Goal: Task Accomplishment & Management: Manage account settings

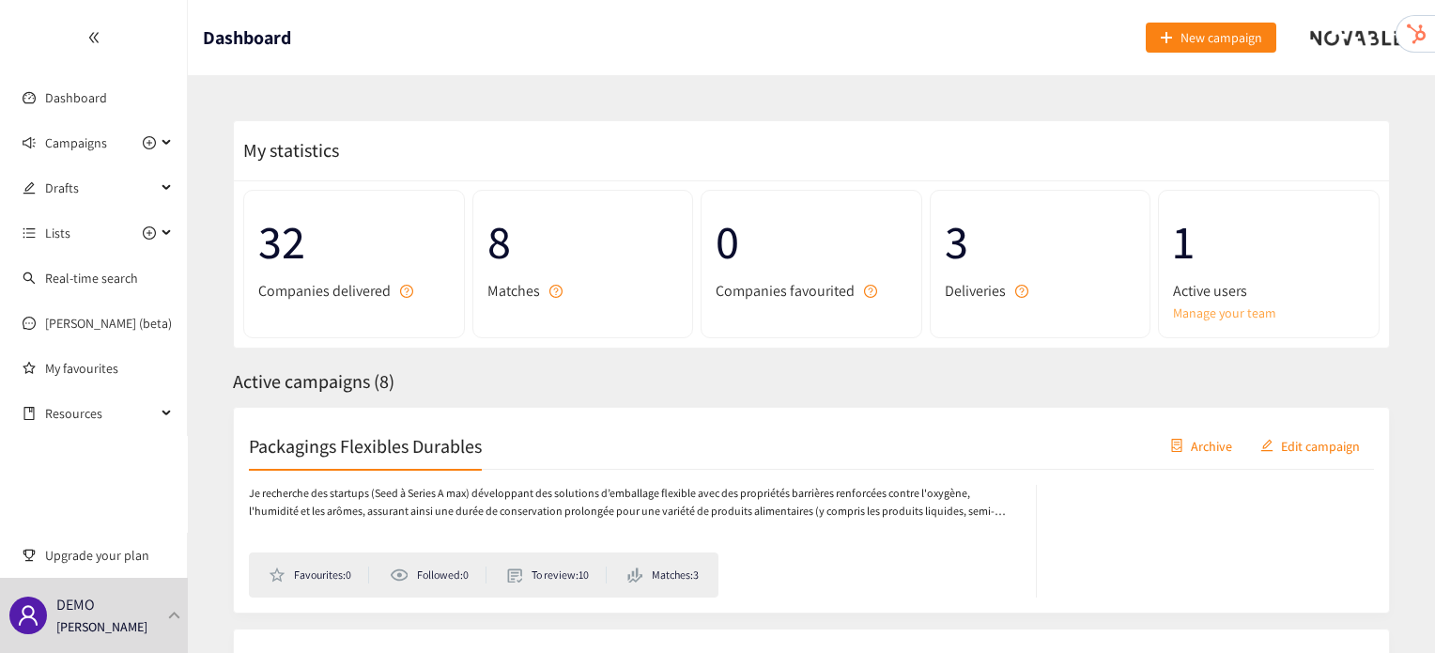
click at [1231, 306] on link "Manage your team" at bounding box center [1269, 312] width 192 height 21
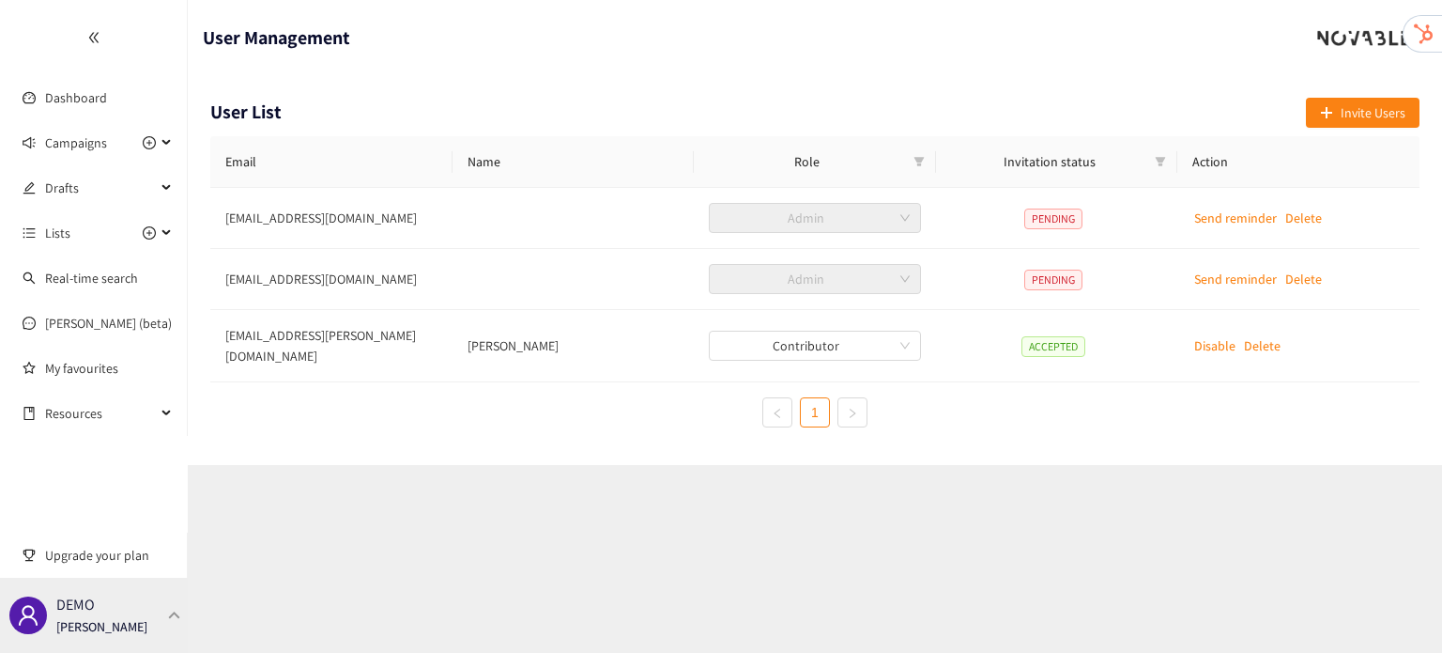
click at [183, 612] on div "DEMO [PERSON_NAME]" at bounding box center [94, 615] width 188 height 75
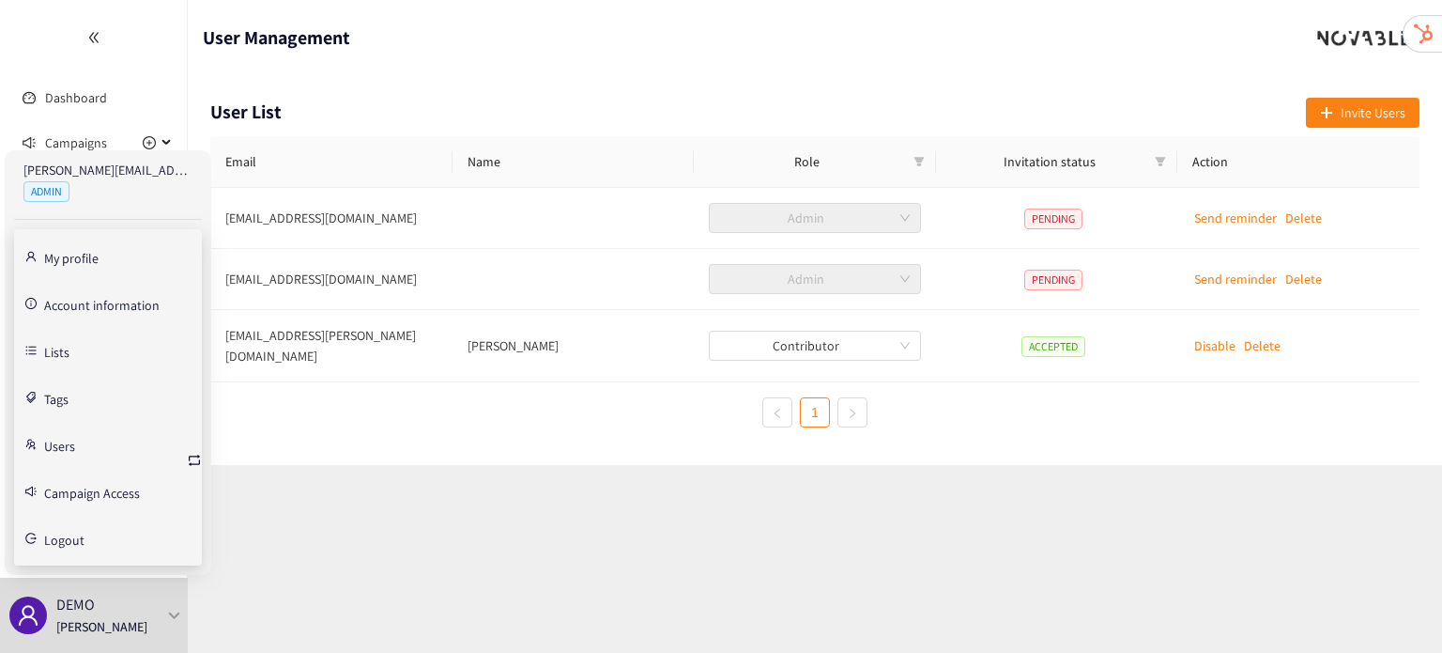
click at [85, 485] on link "Campaign Access" at bounding box center [92, 491] width 96 height 17
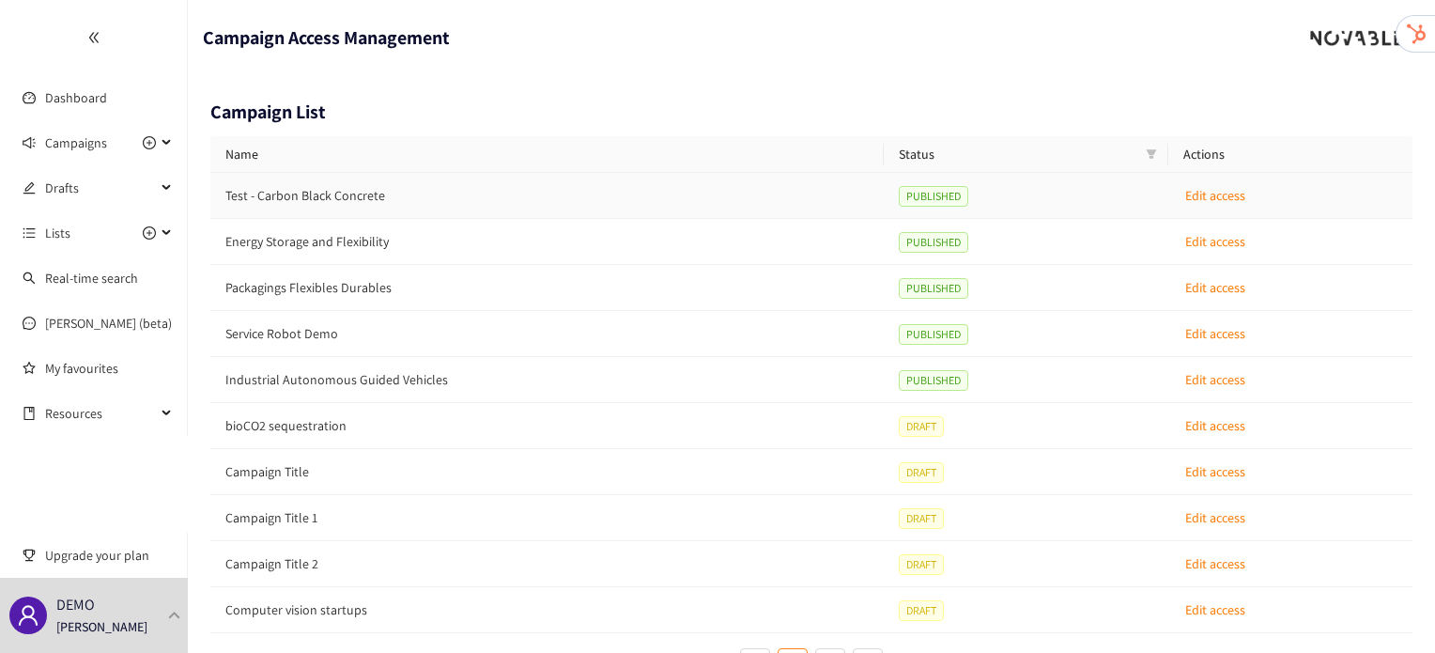
click at [1208, 200] on p "Edit access" at bounding box center [1215, 195] width 60 height 21
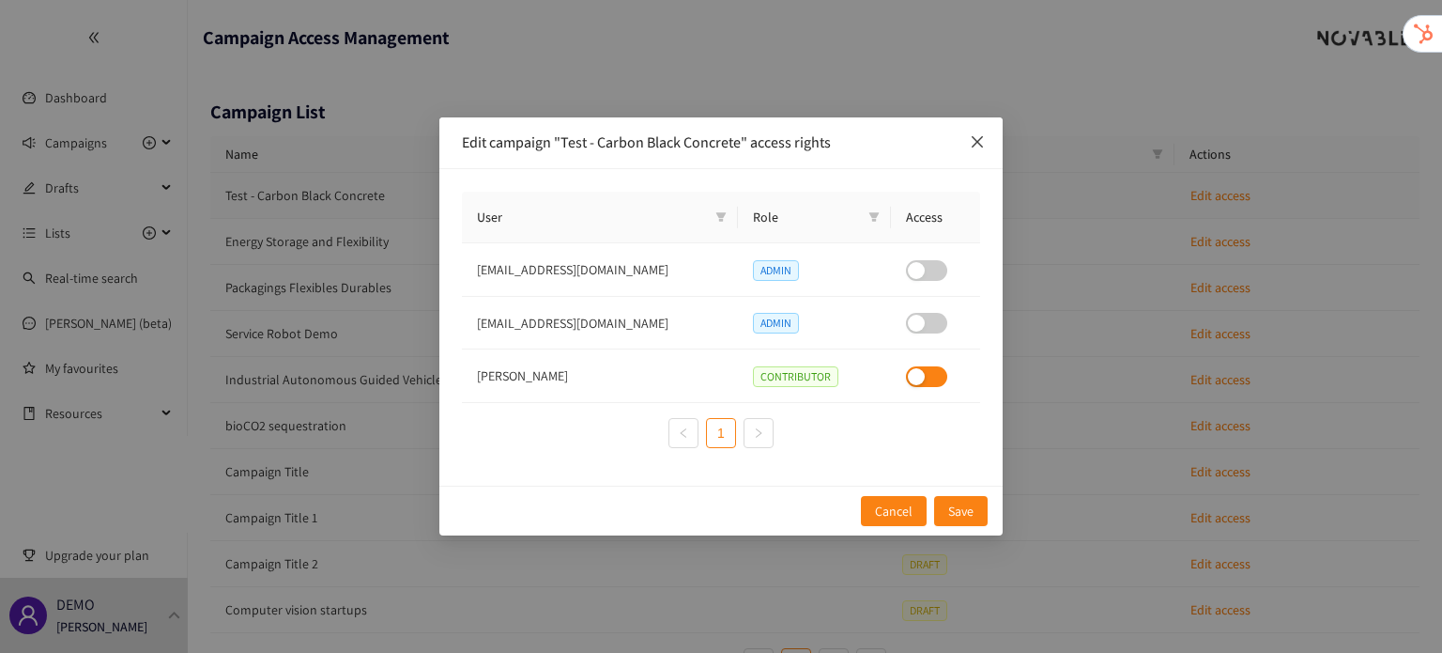
click at [977, 149] on icon "close" at bounding box center [977, 141] width 15 height 15
